Goal: Go to known website: Access a specific website the user already knows

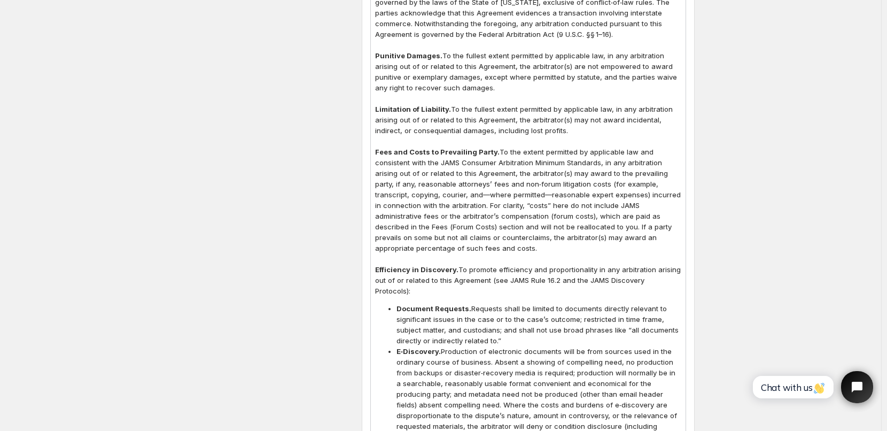
scroll to position [5022, 0]
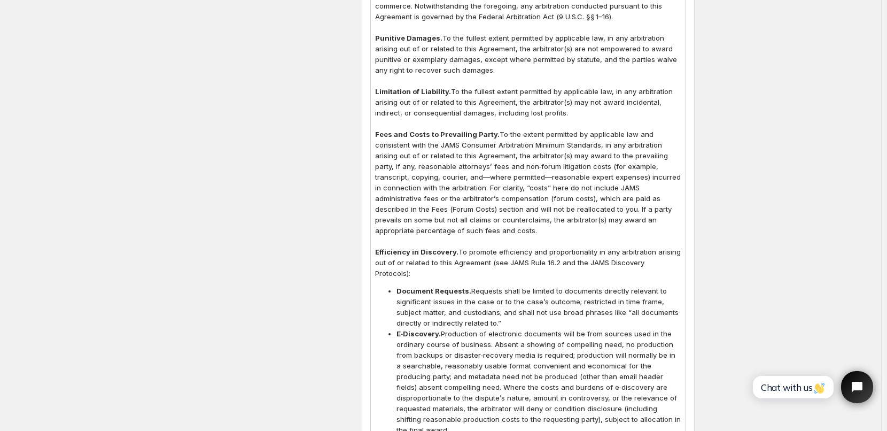
scroll to position [5144, 0]
